Goal: Find contact information: Find contact information

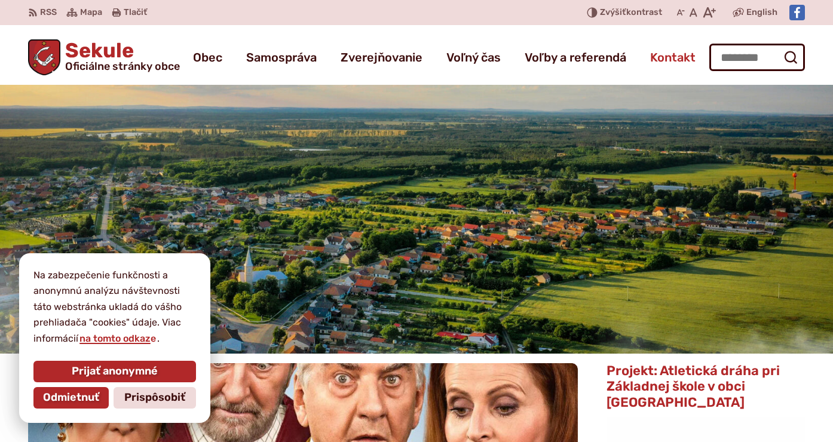
click at [681, 54] on span "Kontakt" at bounding box center [672, 57] width 45 height 33
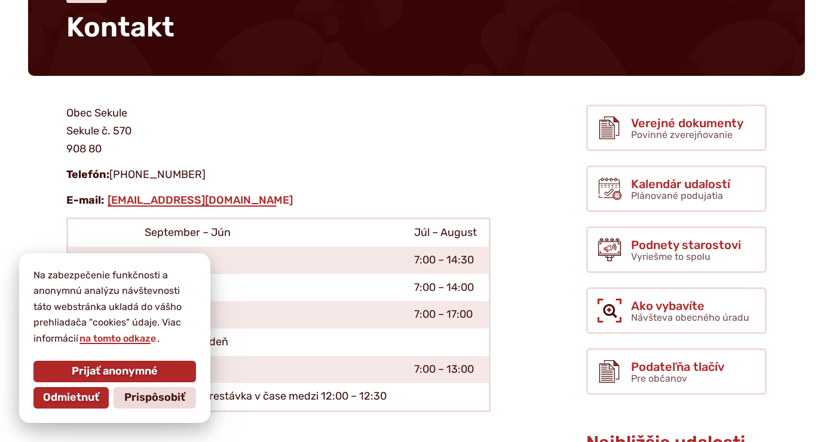
scroll to position [133, 0]
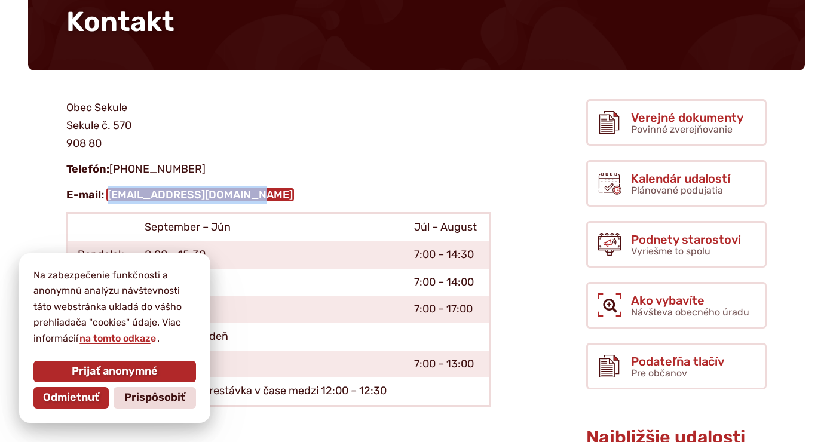
drag, startPoint x: 264, startPoint y: 193, endPoint x: 145, endPoint y: 193, distance: 118.9
click at [106, 195] on p "E-mail: [EMAIL_ADDRESS][DOMAIN_NAME]" at bounding box center [278, 195] width 424 height 18
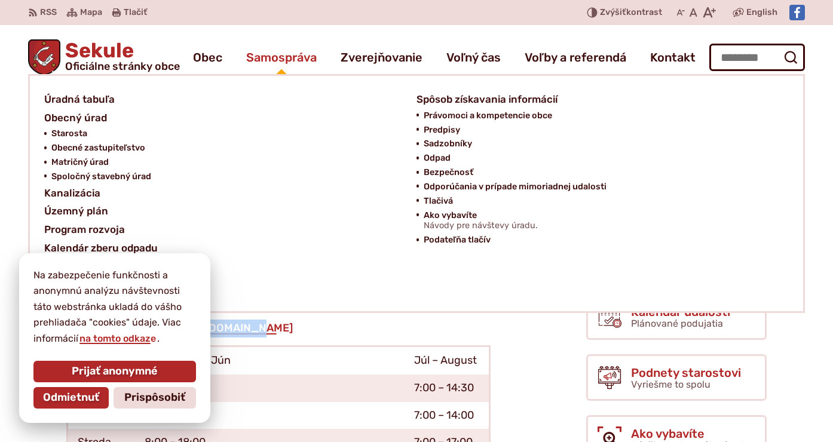
scroll to position [0, 0]
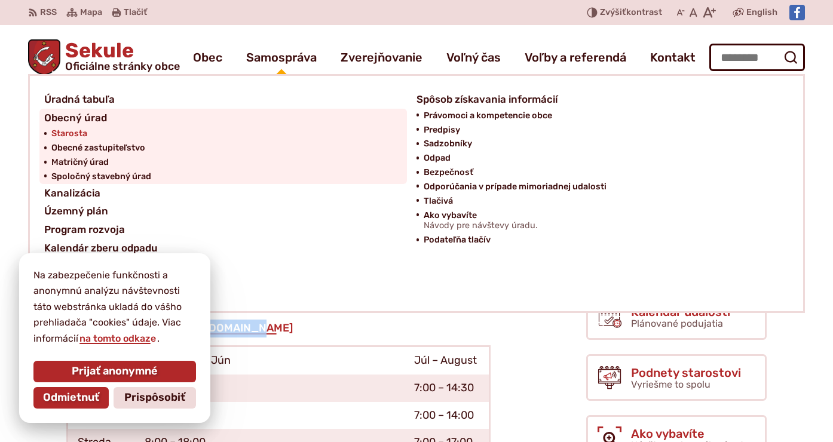
click at [85, 136] on span "Starosta" at bounding box center [69, 134] width 36 height 14
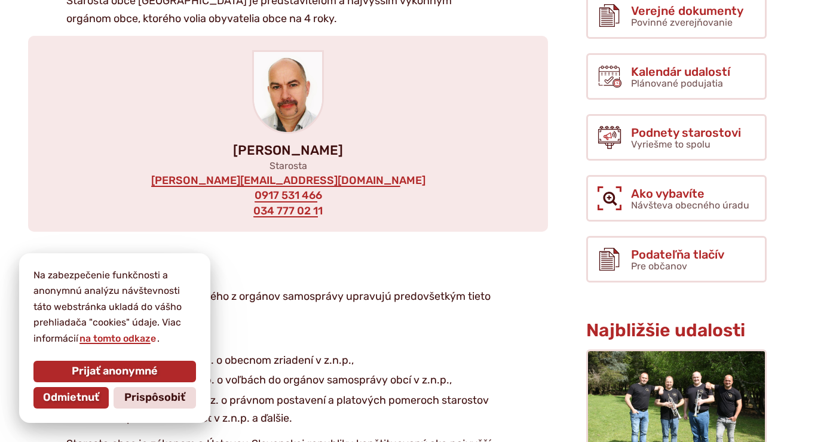
scroll to position [245, 0]
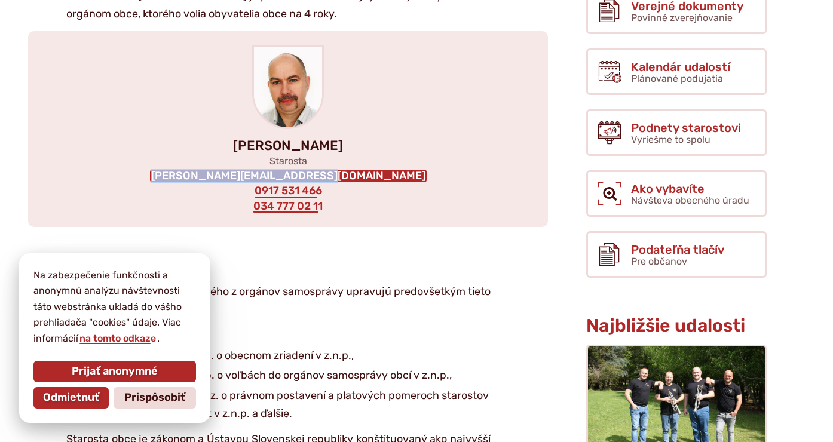
drag, startPoint x: 380, startPoint y: 178, endPoint x: 354, endPoint y: 177, distance: 25.1
click at [371, 176] on div "[PERSON_NAME] Starosta [EMAIL_ADDRESS][DOMAIN_NAME] 0917 531 466 034 777 02 11" at bounding box center [288, 129] width 520 height 196
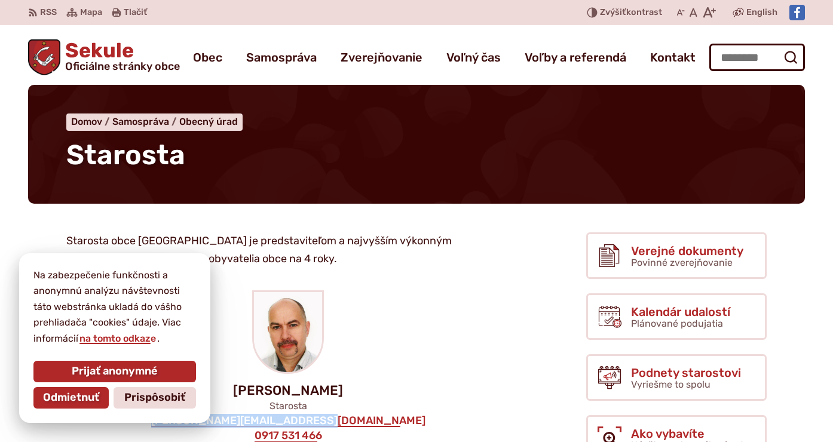
scroll to position [0, 0]
